Goal: Transaction & Acquisition: Purchase product/service

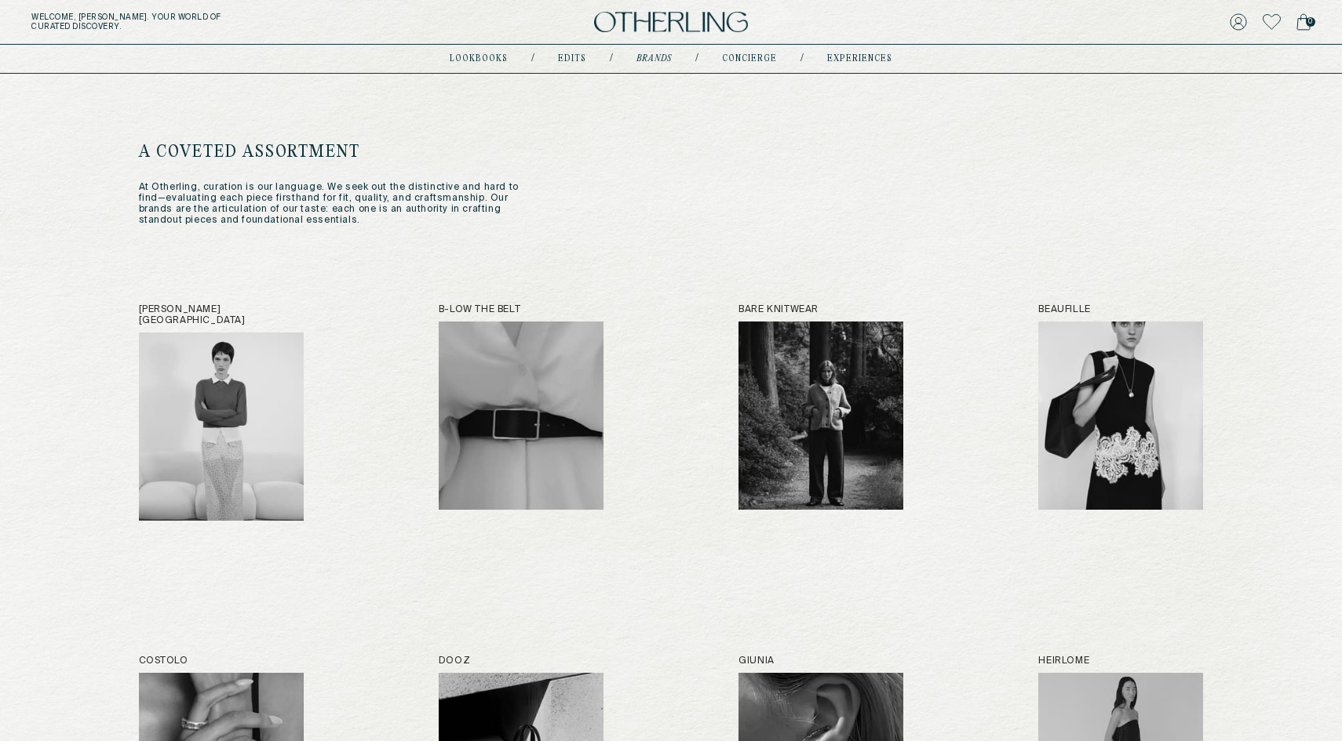
click at [632, 20] on img at bounding box center [671, 22] width 154 height 21
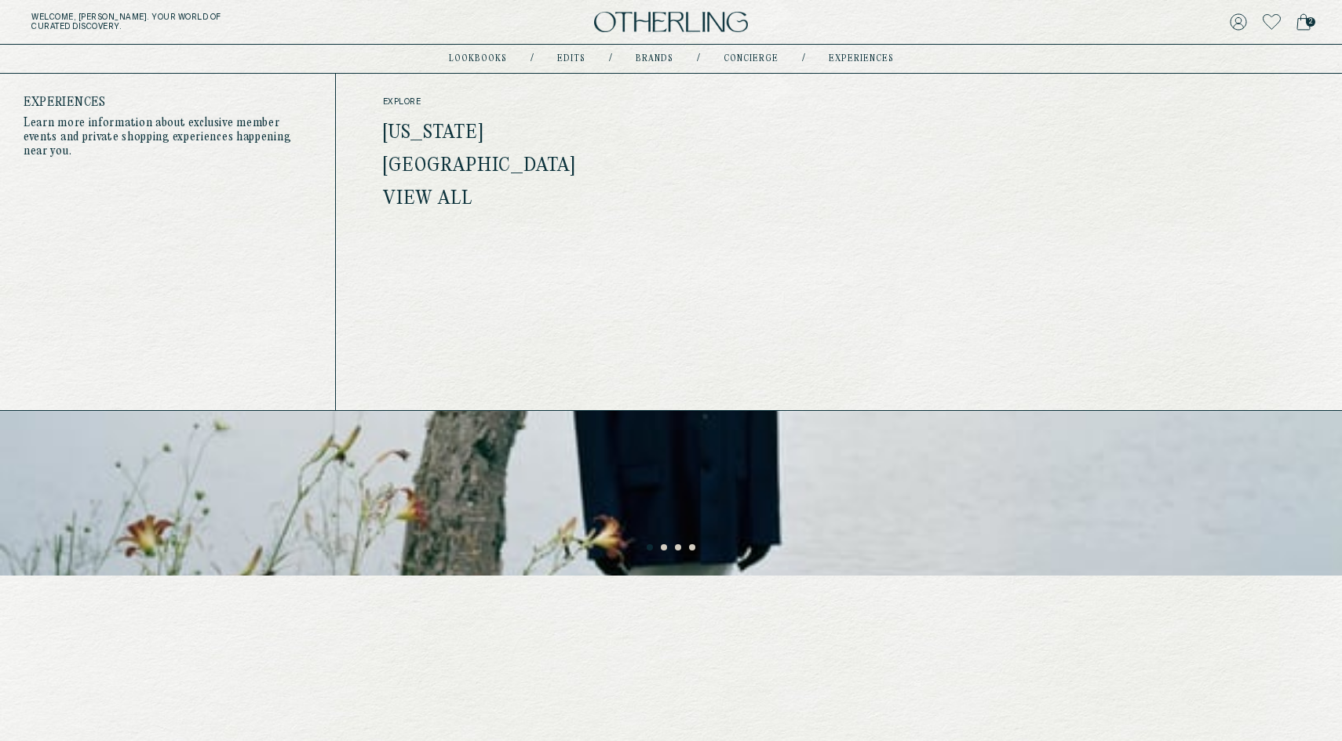
click at [449, 132] on link "New York" at bounding box center [433, 133] width 101 height 20
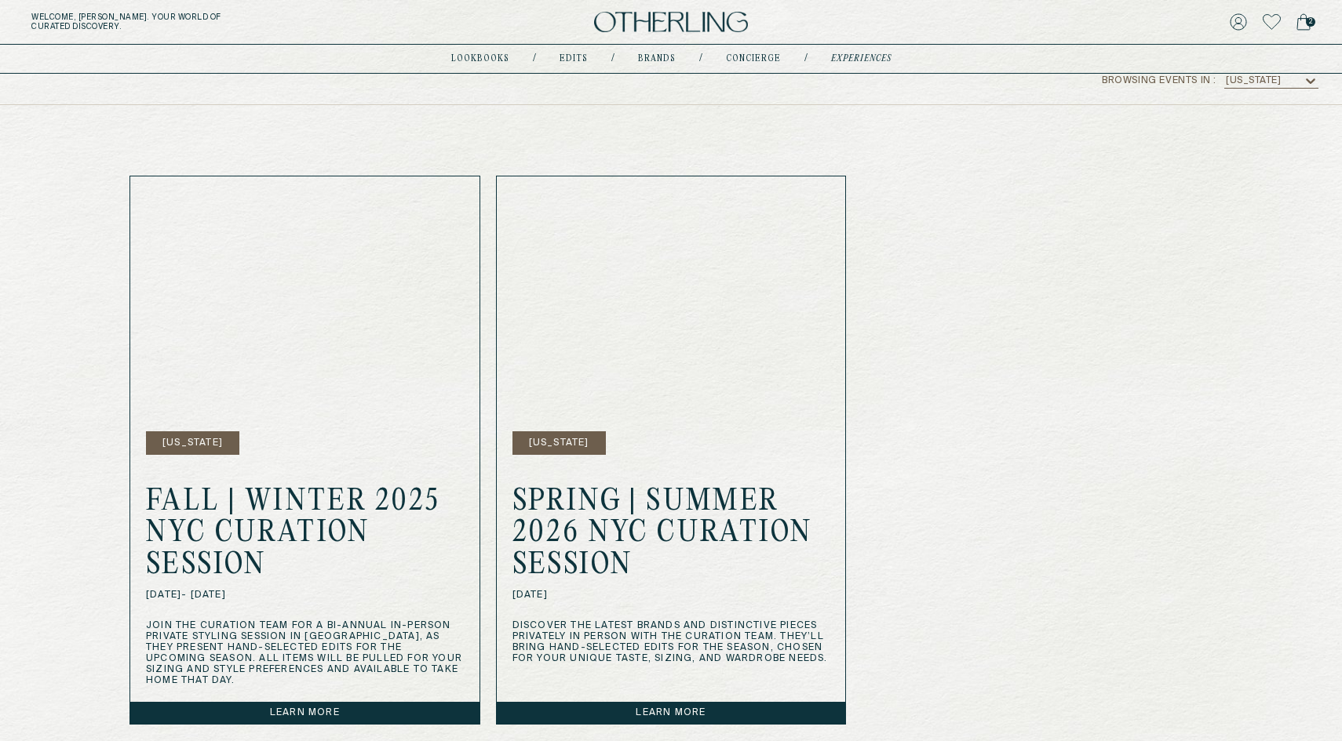
scroll to position [455, 0]
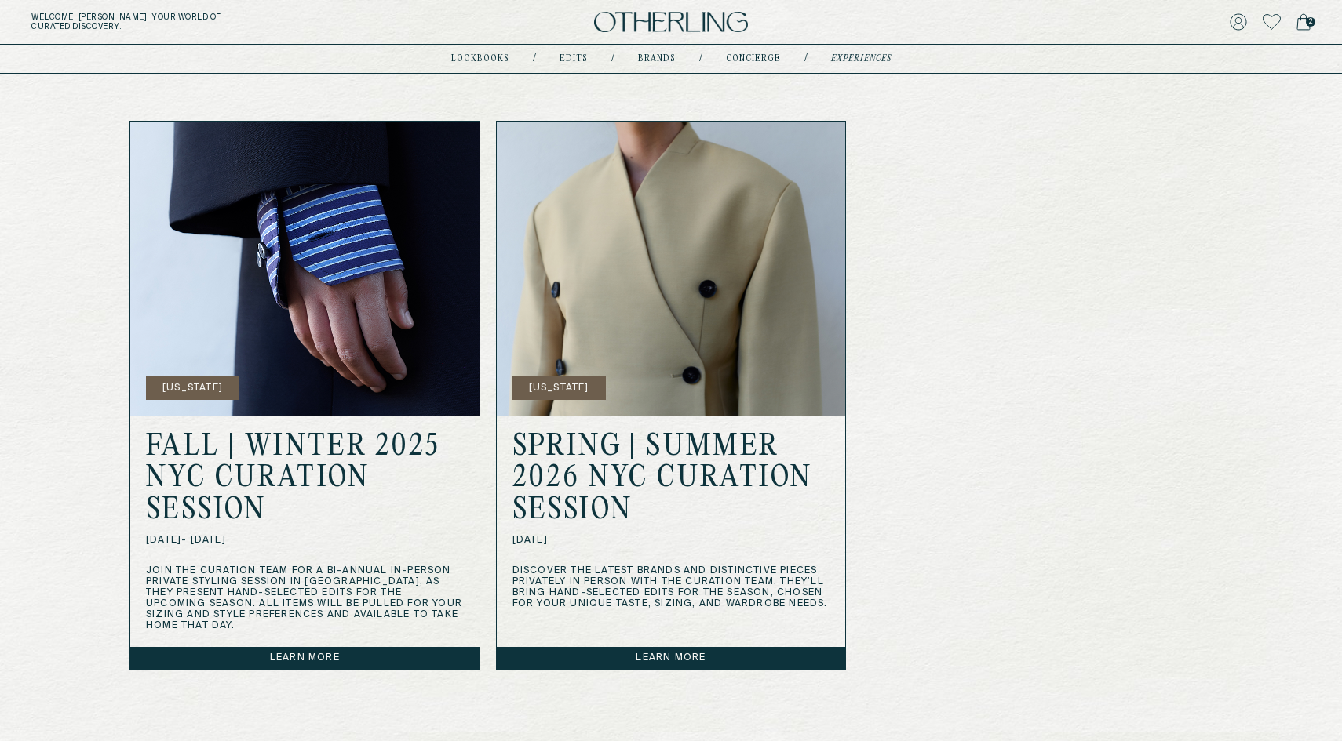
click at [370, 326] on img at bounding box center [304, 269] width 349 height 294
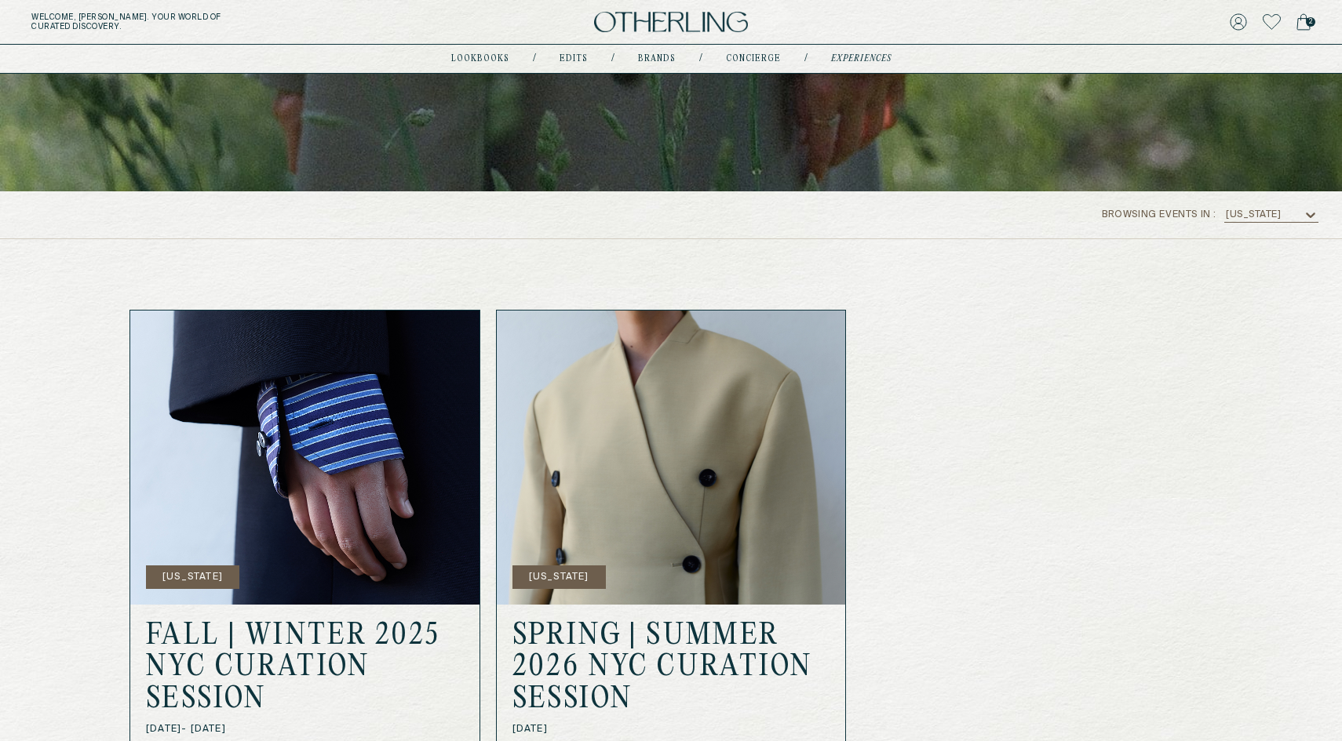
scroll to position [228, 0]
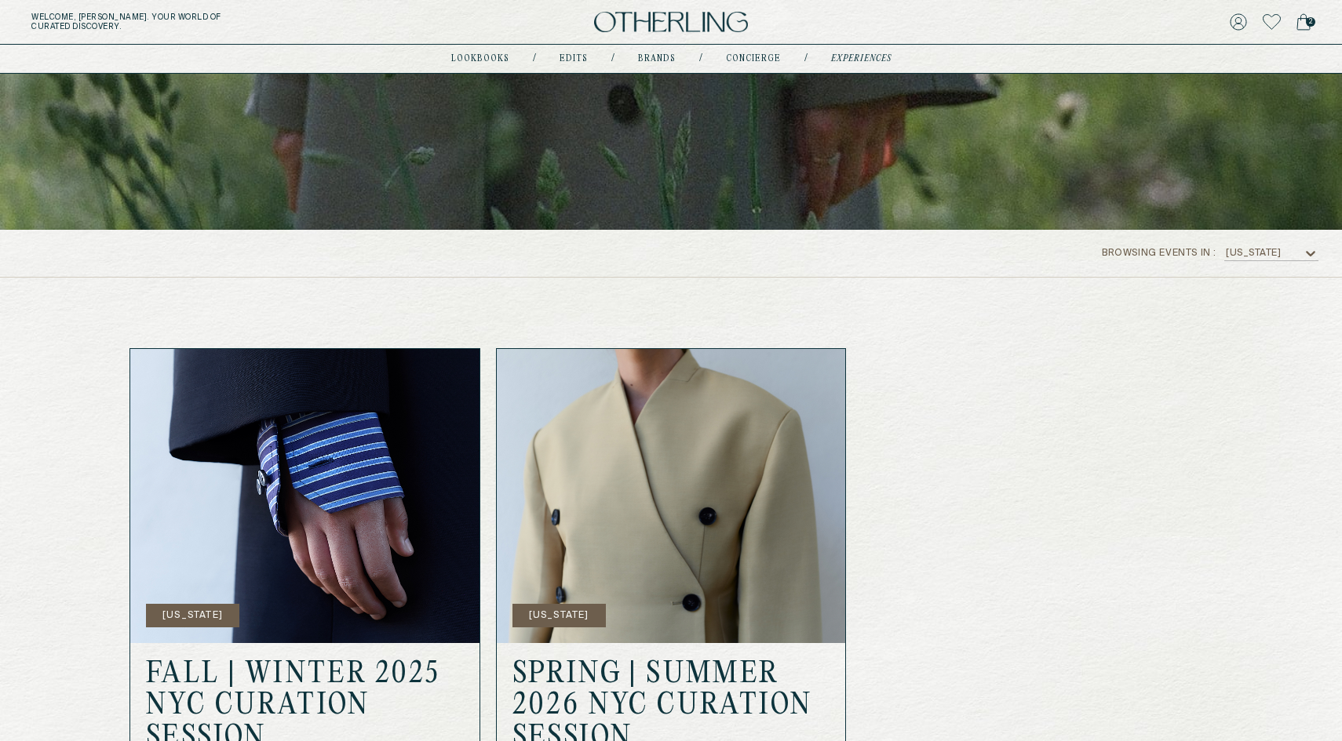
click at [1248, 249] on div "New York" at bounding box center [1252, 253] width 55 height 11
click at [1242, 316] on div "Los Angeles" at bounding box center [1270, 320] width 75 height 11
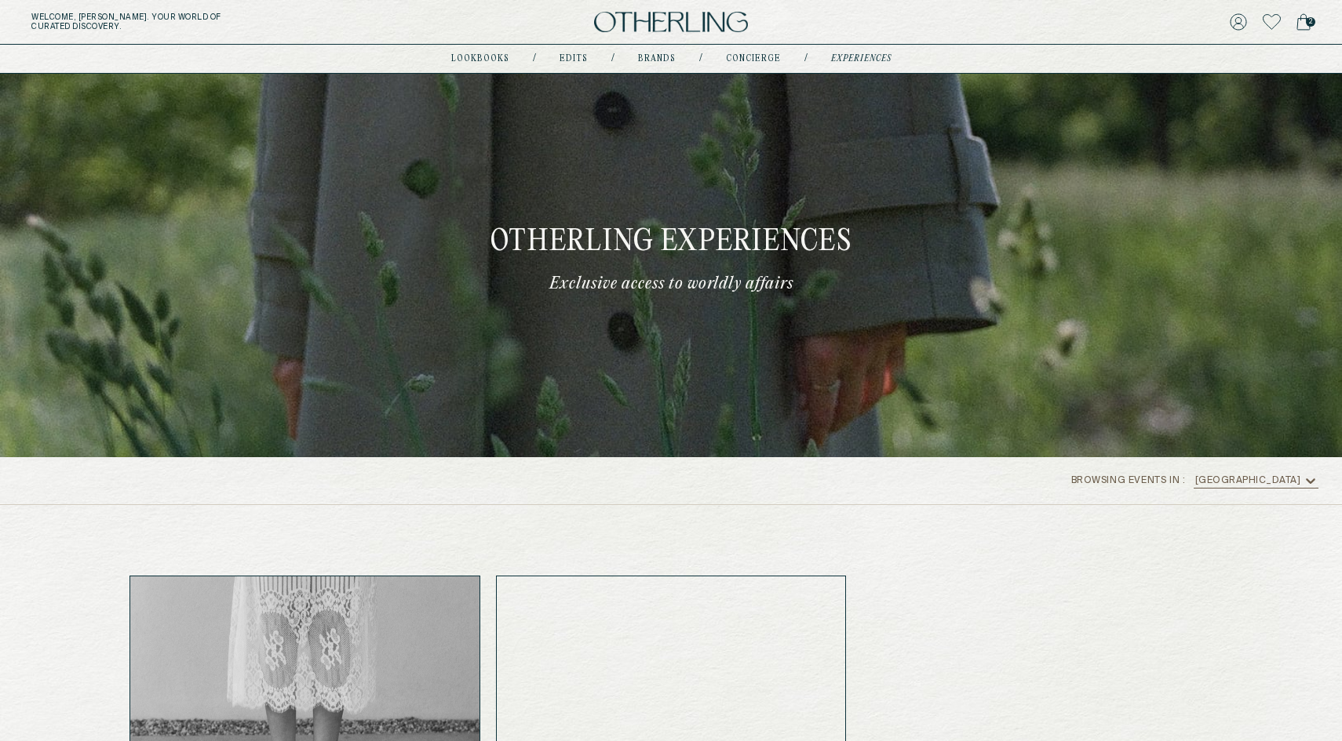
scroll to position [0, 0]
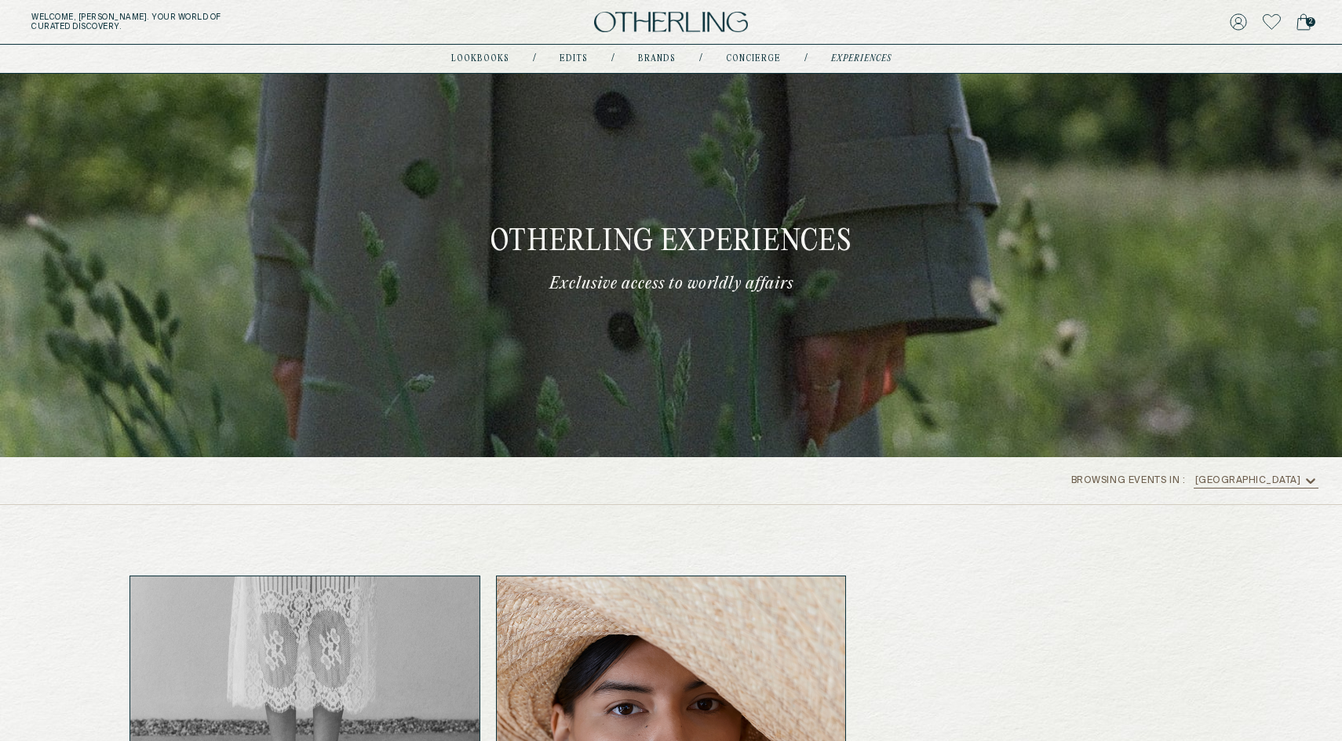
click at [650, 20] on img at bounding box center [671, 22] width 154 height 21
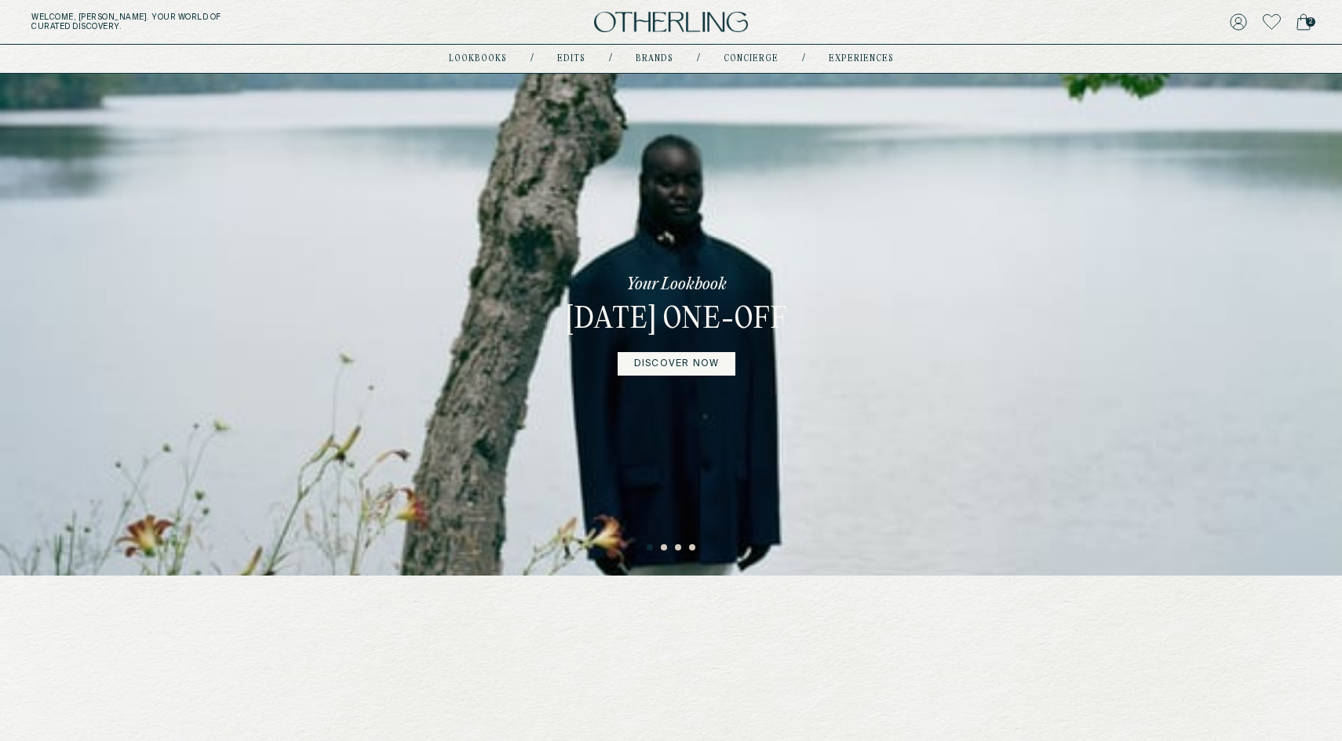
scroll to position [548, 0]
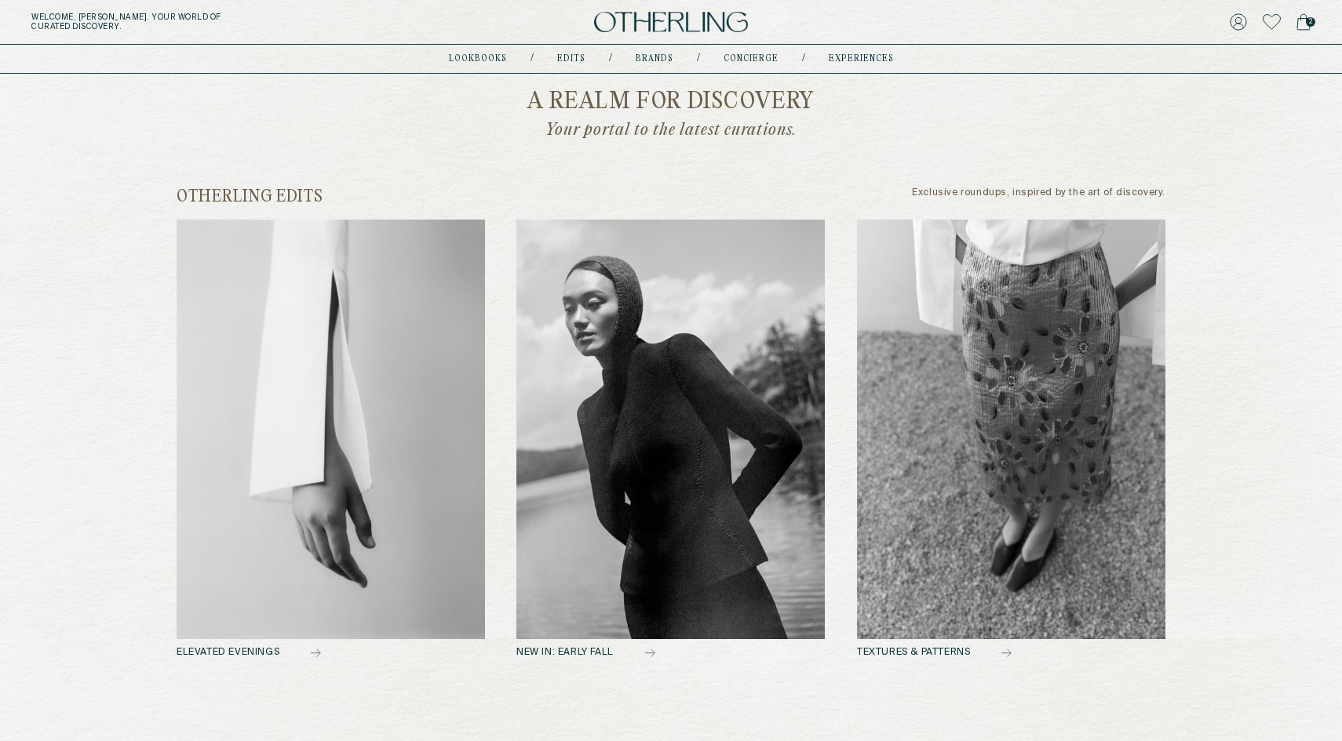
click at [393, 366] on img at bounding box center [331, 430] width 308 height 420
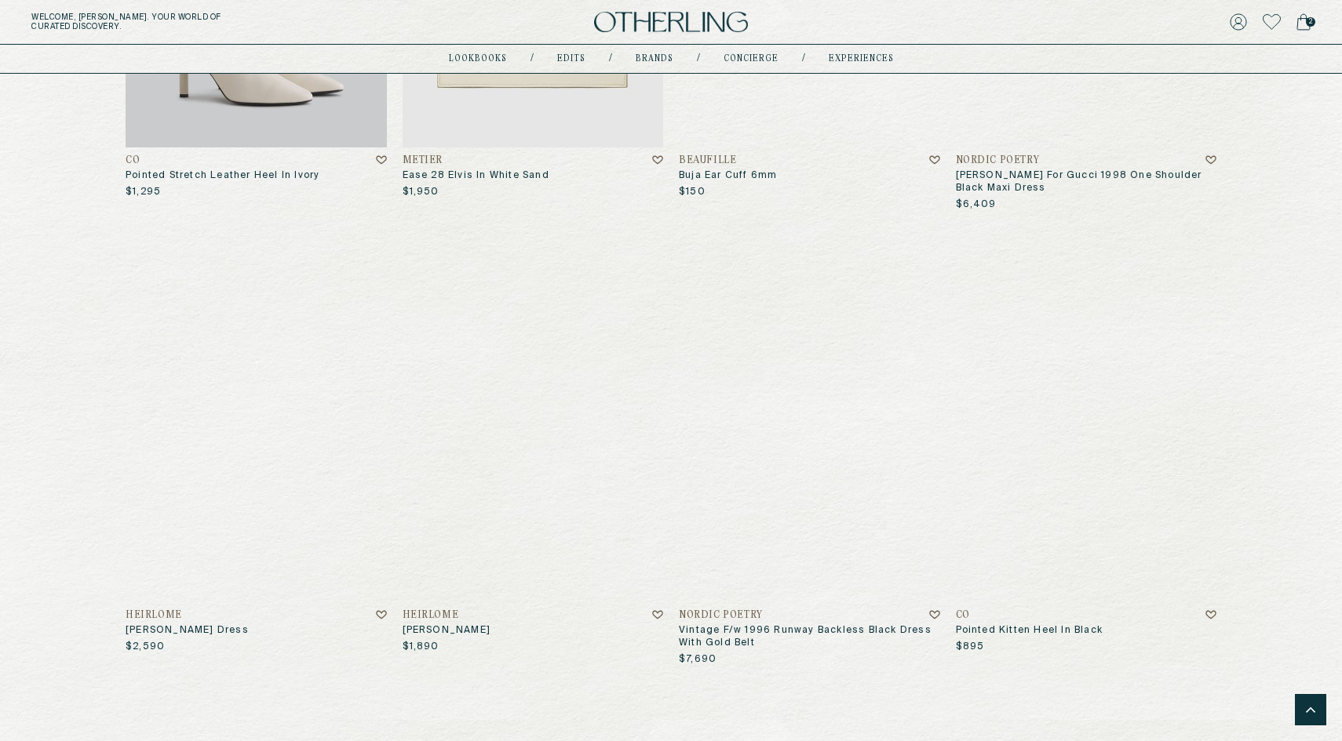
scroll to position [4092, 0]
